Goal: Navigation & Orientation: Find specific page/section

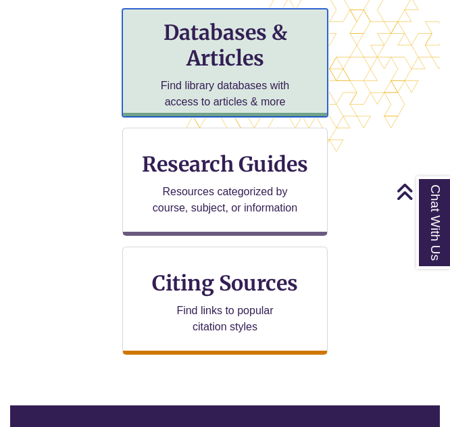
click at [207, 47] on h3 "Databases & Articles" at bounding box center [225, 45] width 182 height 51
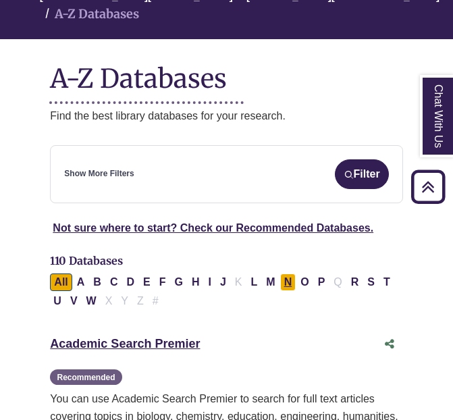
scroll to position [68, 0]
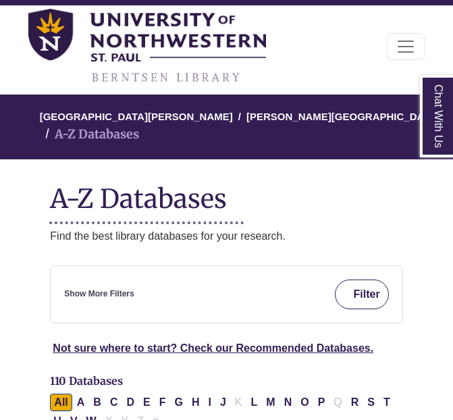
click at [374, 280] on button "Filter" at bounding box center [362, 295] width 54 height 30
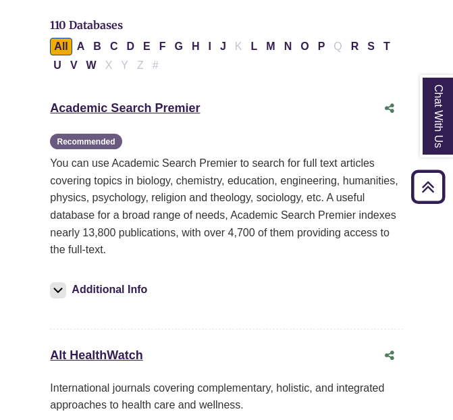
scroll to position [473, 0]
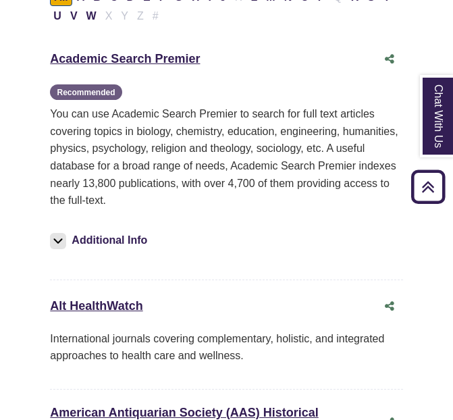
click at [61, 233] on img at bounding box center [58, 241] width 16 height 16
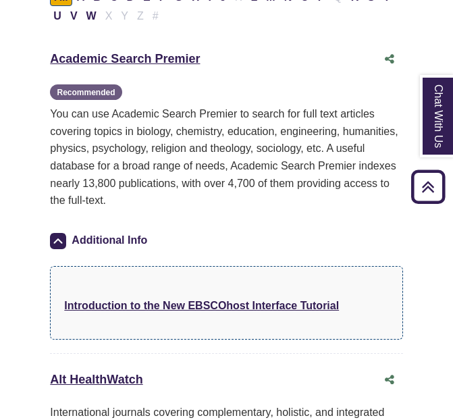
click at [61, 233] on img at bounding box center [58, 241] width 16 height 16
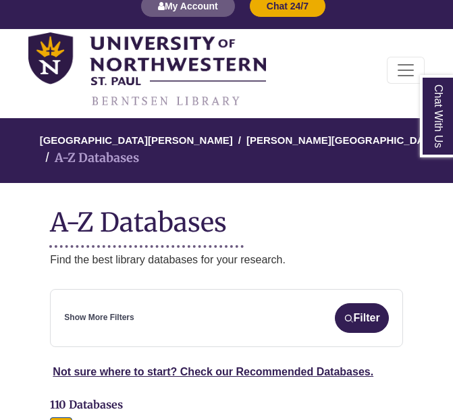
scroll to position [68, 0]
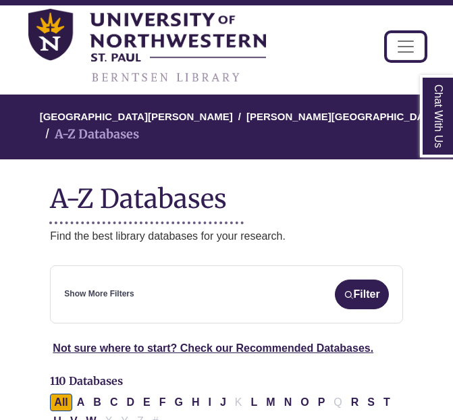
click at [401, 35] on button "Toggle navigation" at bounding box center [406, 46] width 38 height 27
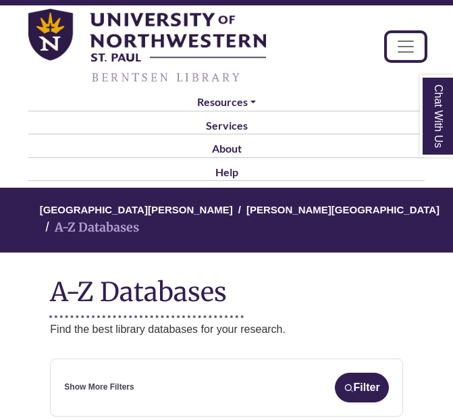
click at [403, 35] on button "Toggle navigation" at bounding box center [406, 46] width 38 height 27
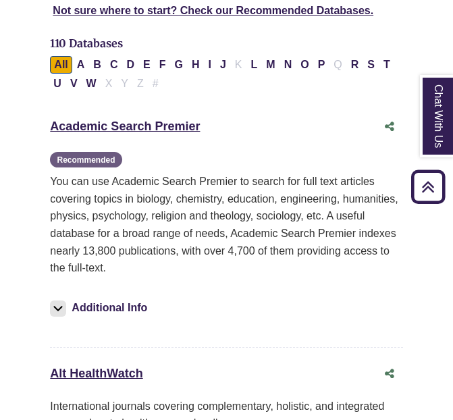
scroll to position [135, 0]
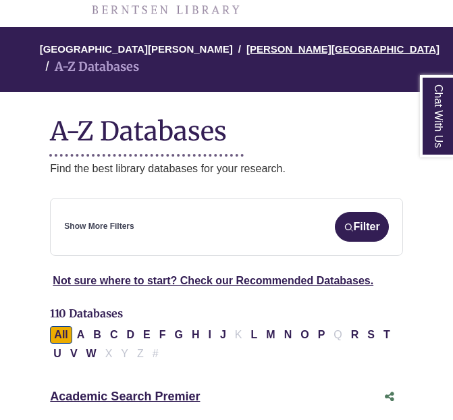
click at [247, 47] on link "[PERSON_NAME][GEOGRAPHIC_DATA]" at bounding box center [343, 48] width 193 height 14
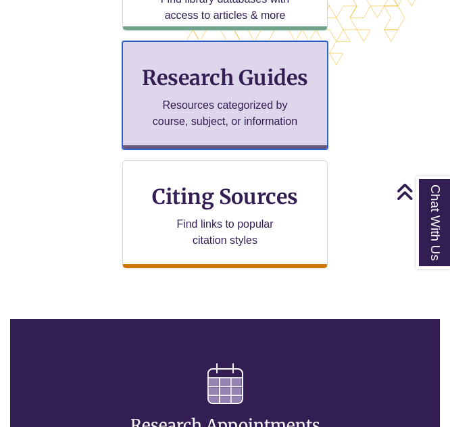
click at [253, 79] on h3 "Research Guides" at bounding box center [225, 78] width 182 height 26
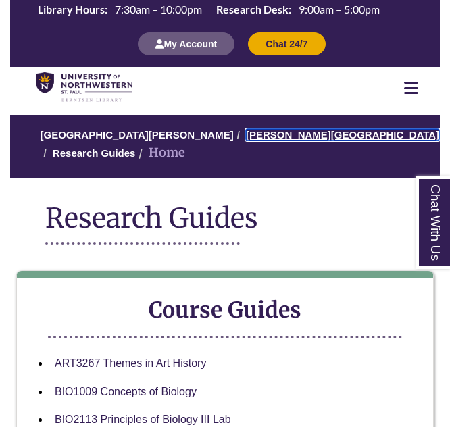
click at [259, 132] on link "[PERSON_NAME][GEOGRAPHIC_DATA]" at bounding box center [342, 134] width 193 height 11
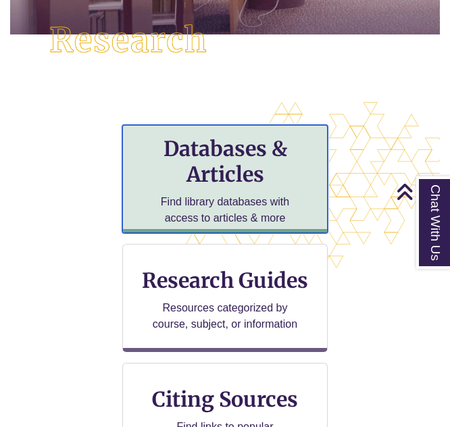
click at [202, 172] on h3 "Databases & Articles" at bounding box center [225, 161] width 182 height 51
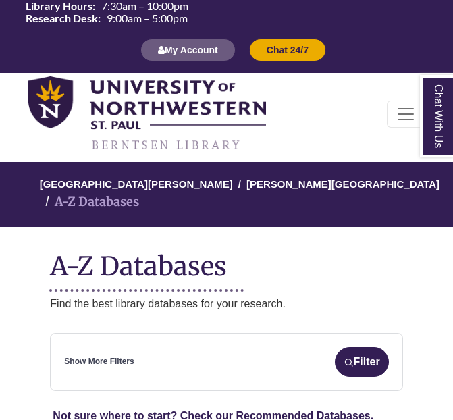
click at [278, 172] on ol "University of Northwestern - St. Paul Berntsen Library A-Z Databases" at bounding box center [226, 194] width 459 height 65
click at [279, 181] on link "[PERSON_NAME][GEOGRAPHIC_DATA]" at bounding box center [343, 183] width 193 height 14
